Goal: Task Accomplishment & Management: Manage account settings

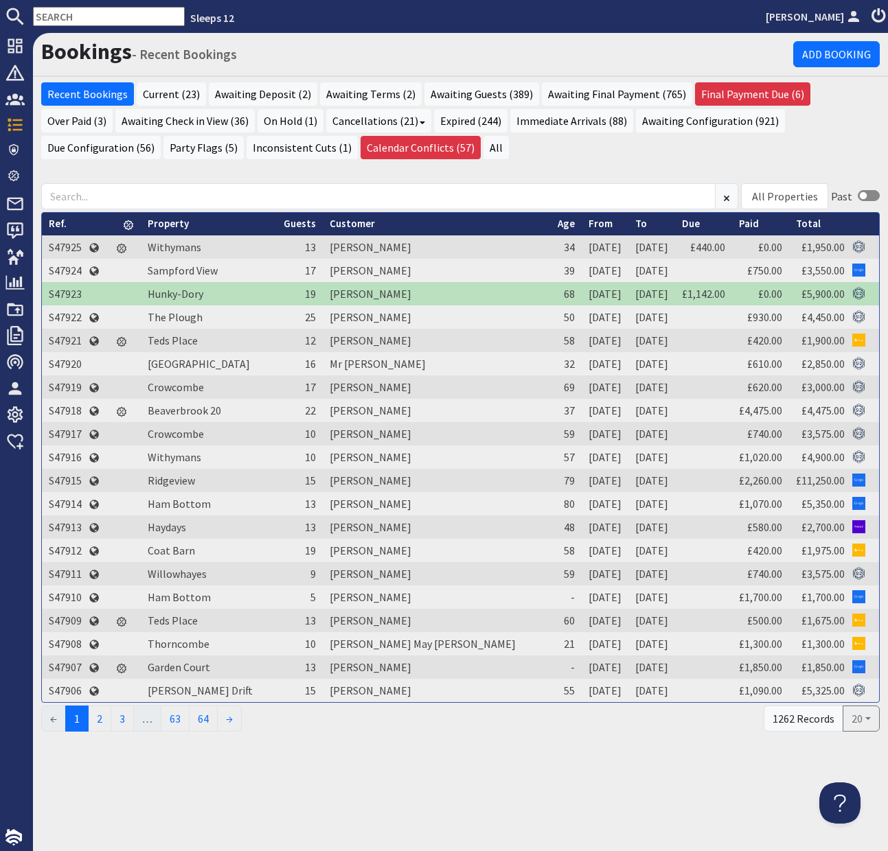
click at [72, 19] on input "text" at bounding box center [109, 16] width 152 height 19
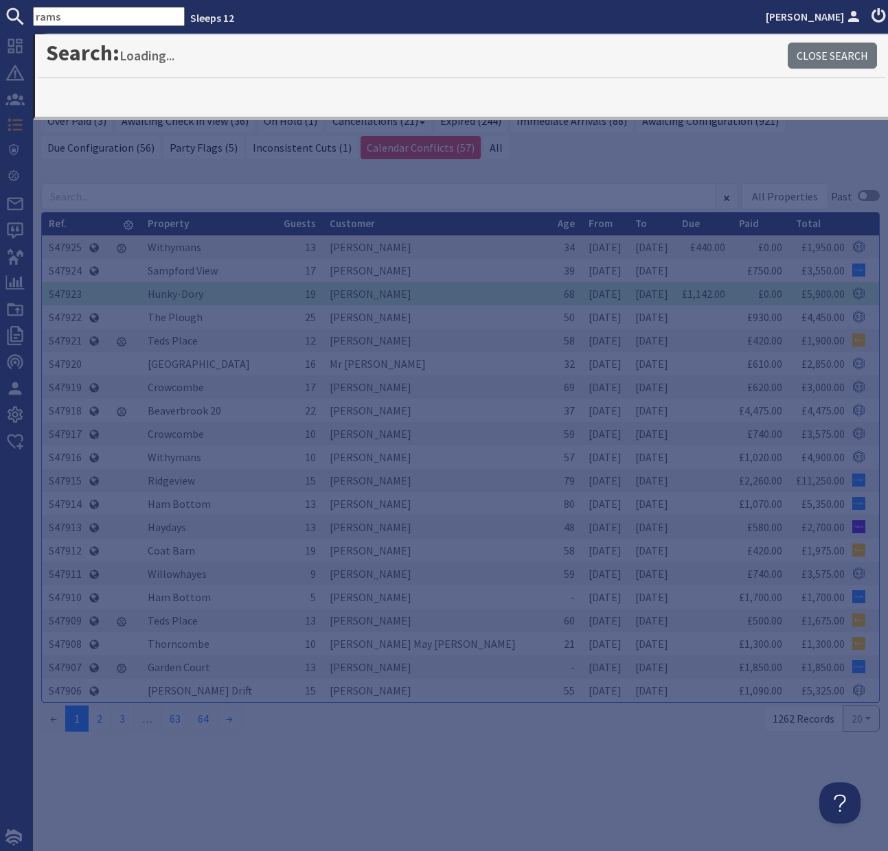
type input "rams"
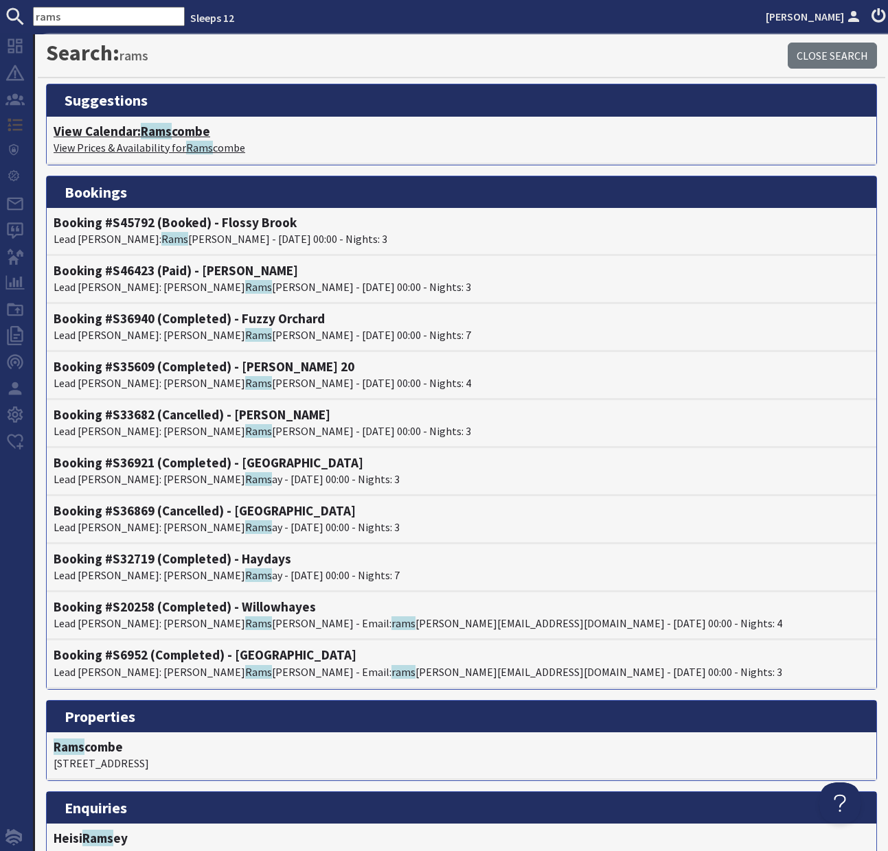
click at [144, 133] on span "Rams" at bounding box center [156, 131] width 31 height 16
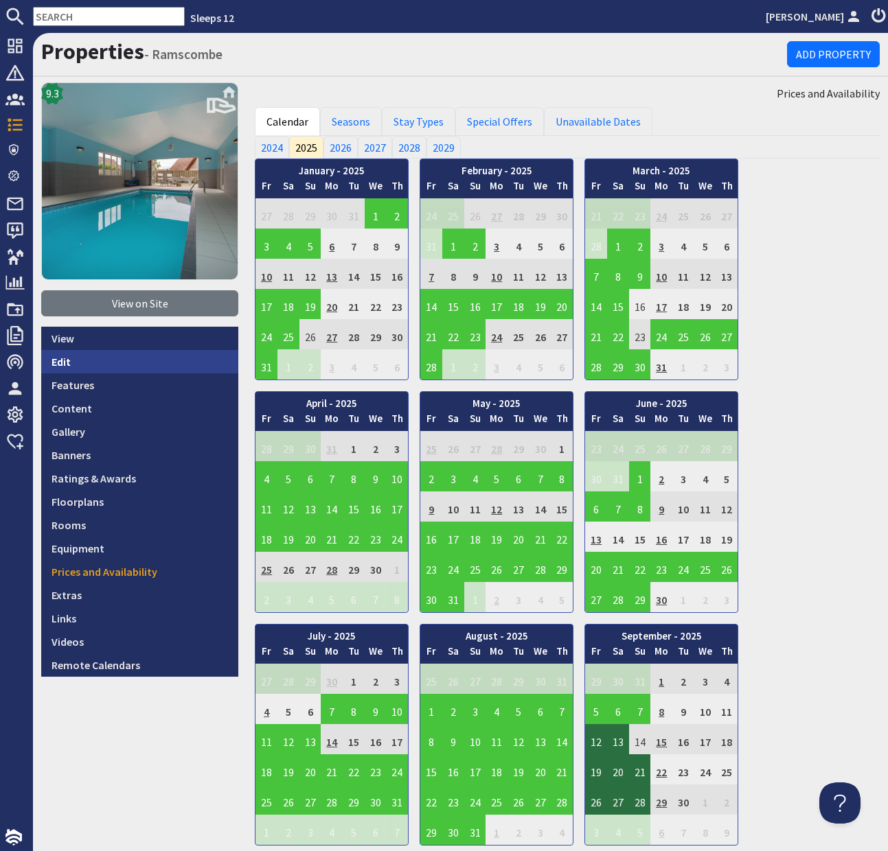
click at [62, 365] on link "Edit" at bounding box center [139, 361] width 197 height 23
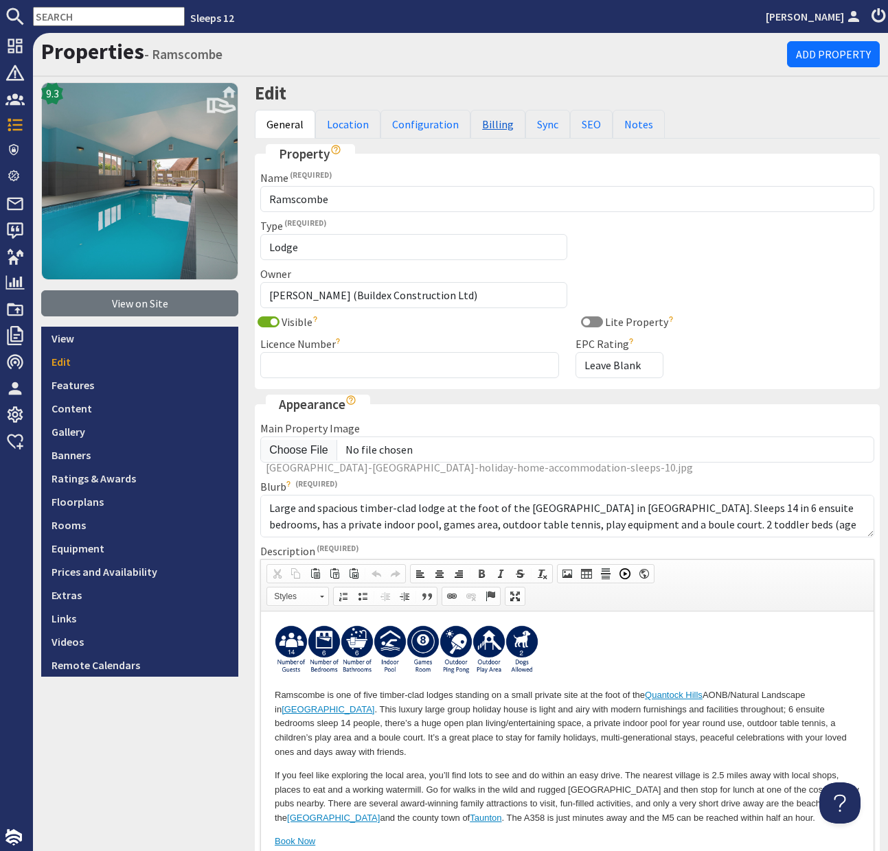
click at [490, 124] on link "Billing" at bounding box center [497, 124] width 55 height 29
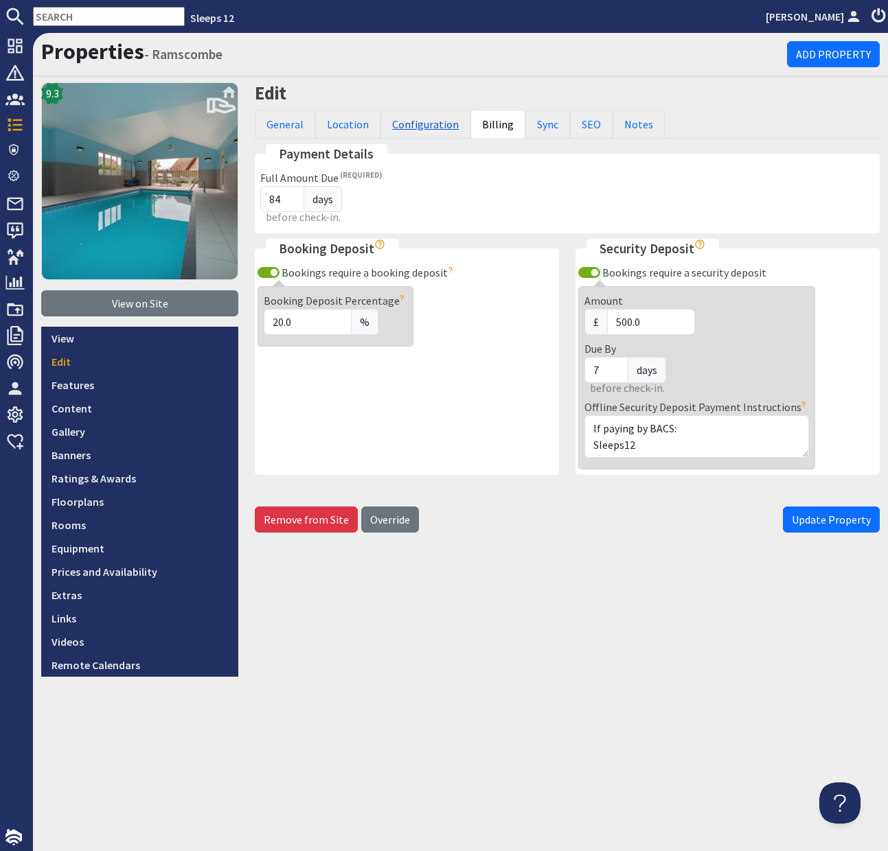
click at [420, 127] on link "Configuration" at bounding box center [425, 124] width 90 height 29
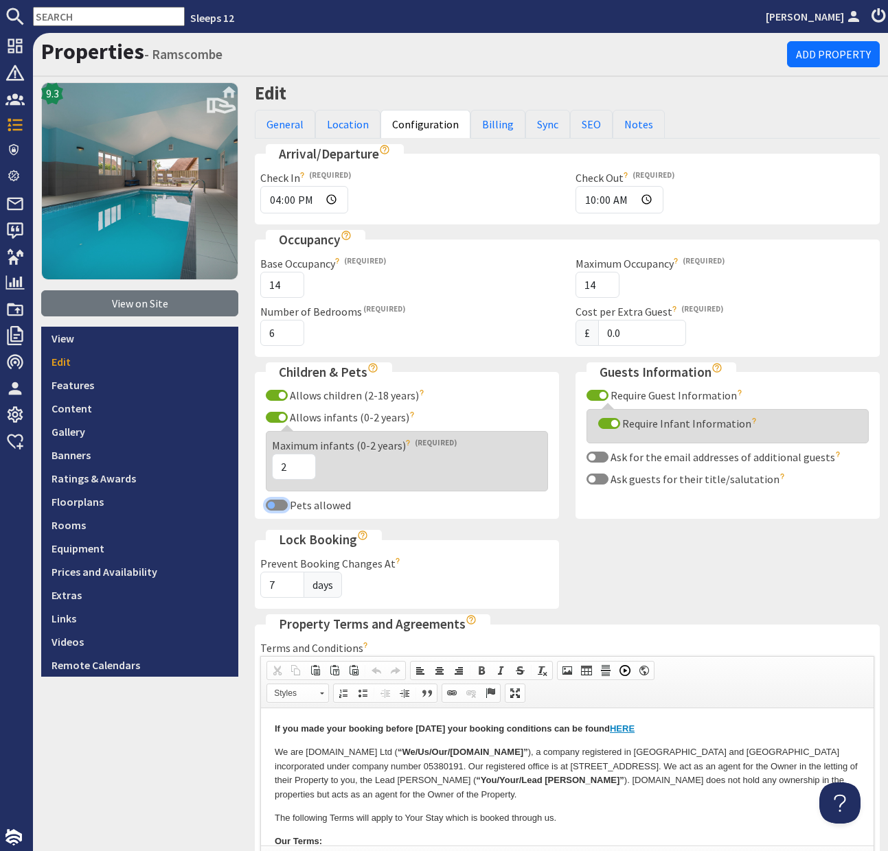
click at [273, 504] on input "Pets allowed" at bounding box center [277, 505] width 22 height 11
checkbox input "true"
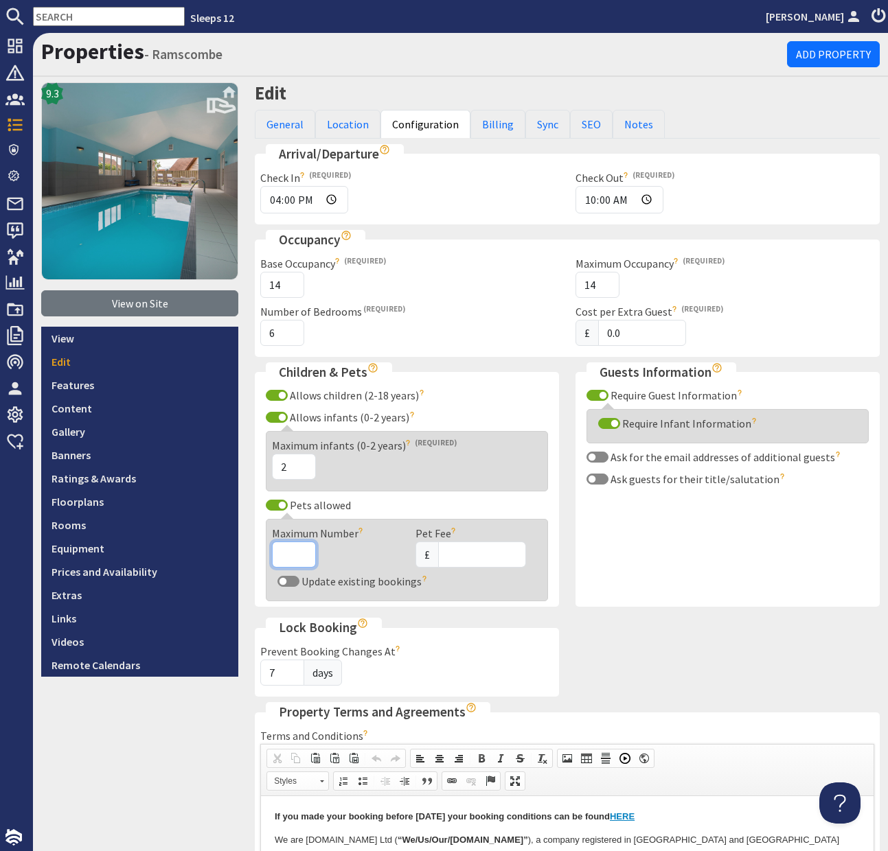
click at [297, 564] on input "Maximum Number" at bounding box center [294, 555] width 44 height 26
type input "2"
click at [459, 558] on input "Pet Fee" at bounding box center [482, 555] width 88 height 26
type input "75"
click at [719, 683] on div "Arrival/Departure Check In 16:00 24 hour format - HH:MM. Check Out 10:00 24 hou…" at bounding box center [567, 796] width 641 height 1305
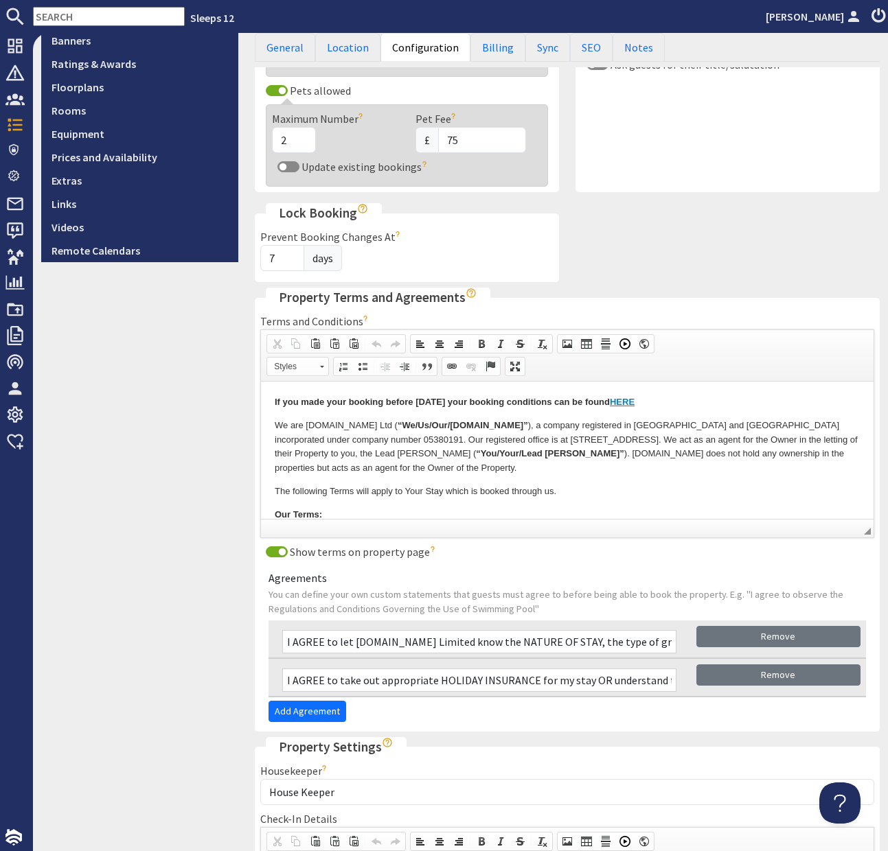
scroll to position [722, 0]
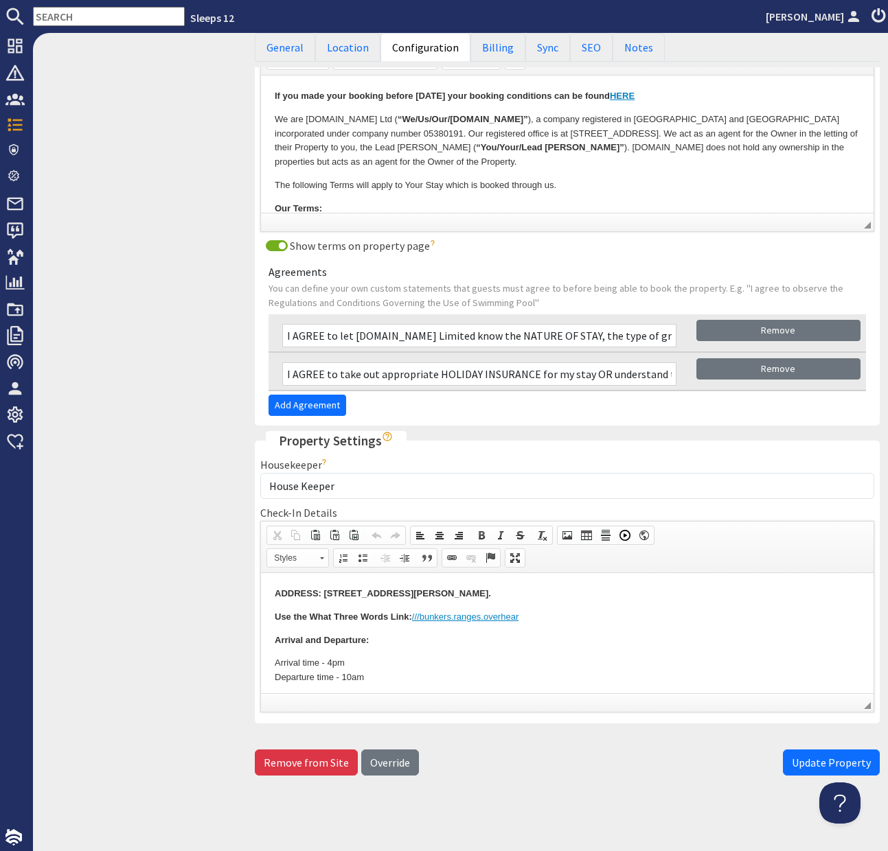
click at [812, 764] on span "Update Property" at bounding box center [831, 763] width 79 height 14
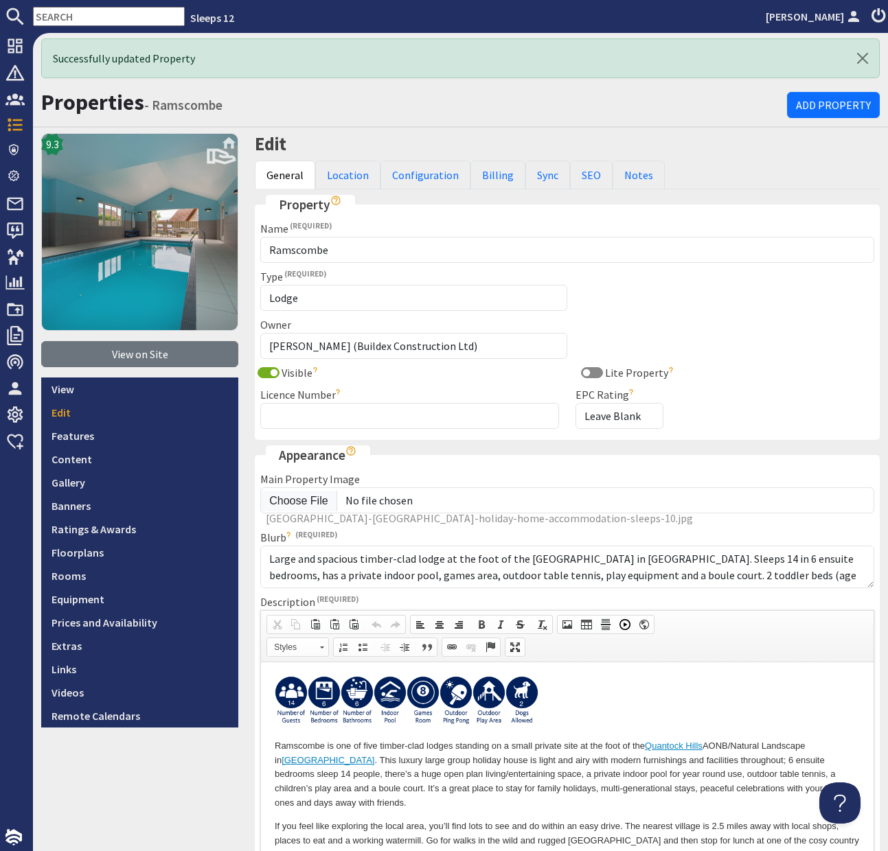
scroll to position [0, 0]
